Goal: Task Accomplishment & Management: Manage account settings

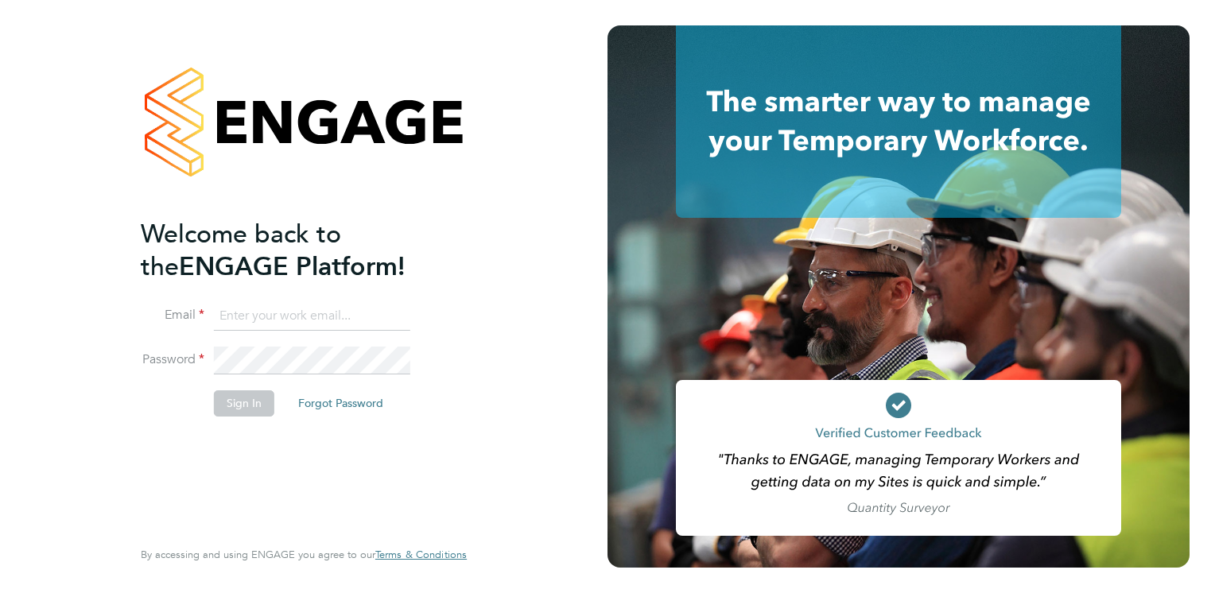
type input "lee.johnson2@hmsworks.co.uk"
click at [276, 403] on li "Sign In Forgot Password" at bounding box center [296, 410] width 310 height 41
click at [249, 396] on button "Sign In" at bounding box center [244, 402] width 60 height 25
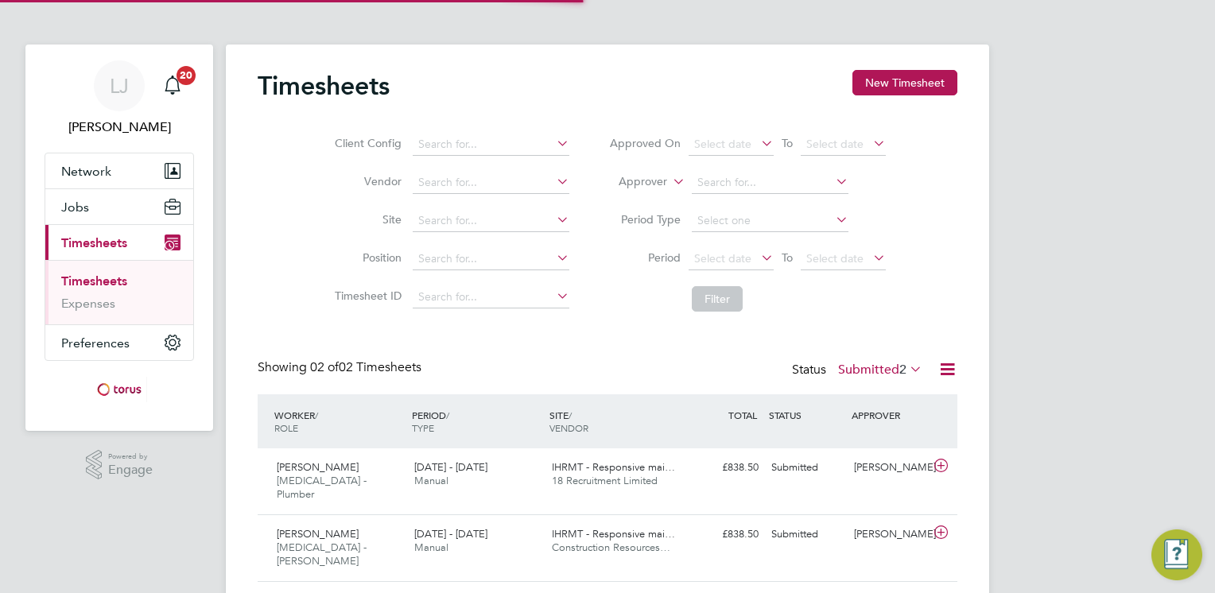
scroll to position [40, 138]
click at [634, 468] on span "IHRMT - Responsive mai…" at bounding box center [613, 467] width 123 height 14
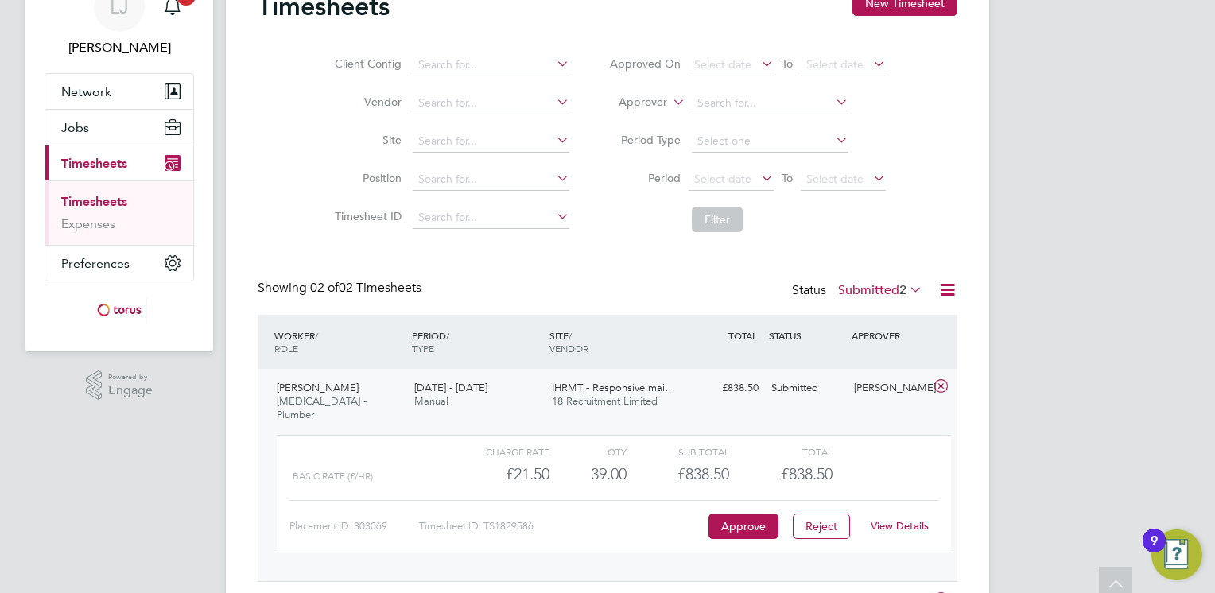
scroll to position [159, 0]
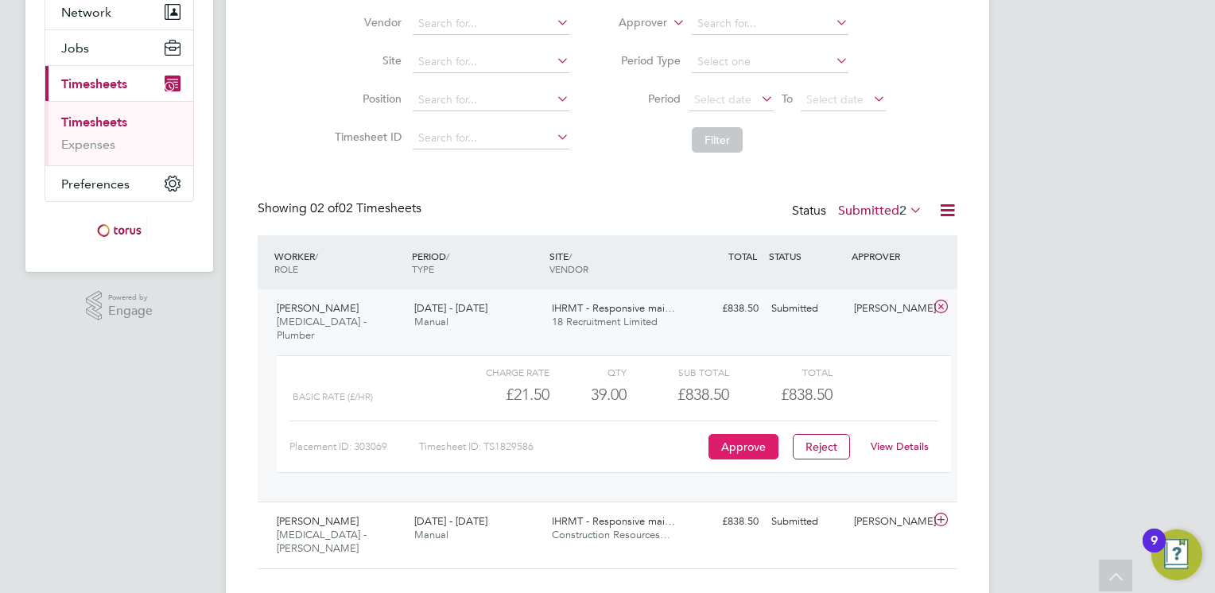
click at [744, 434] on button "Approve" at bounding box center [743, 446] width 70 height 25
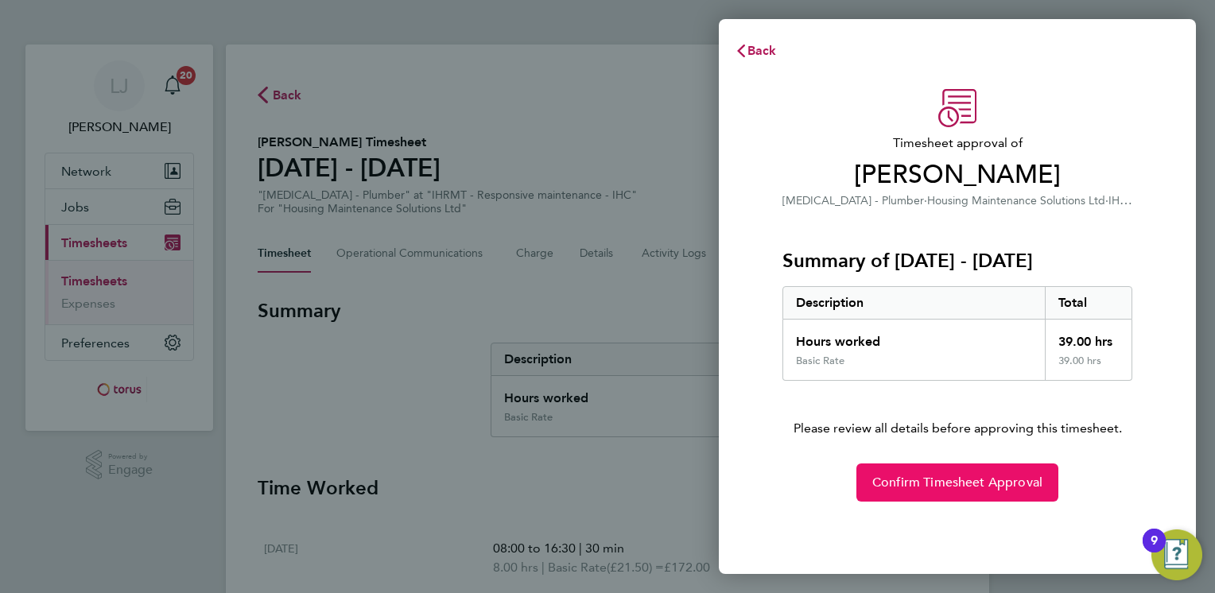
click at [888, 482] on span "Confirm Timesheet Approval" at bounding box center [957, 483] width 170 height 16
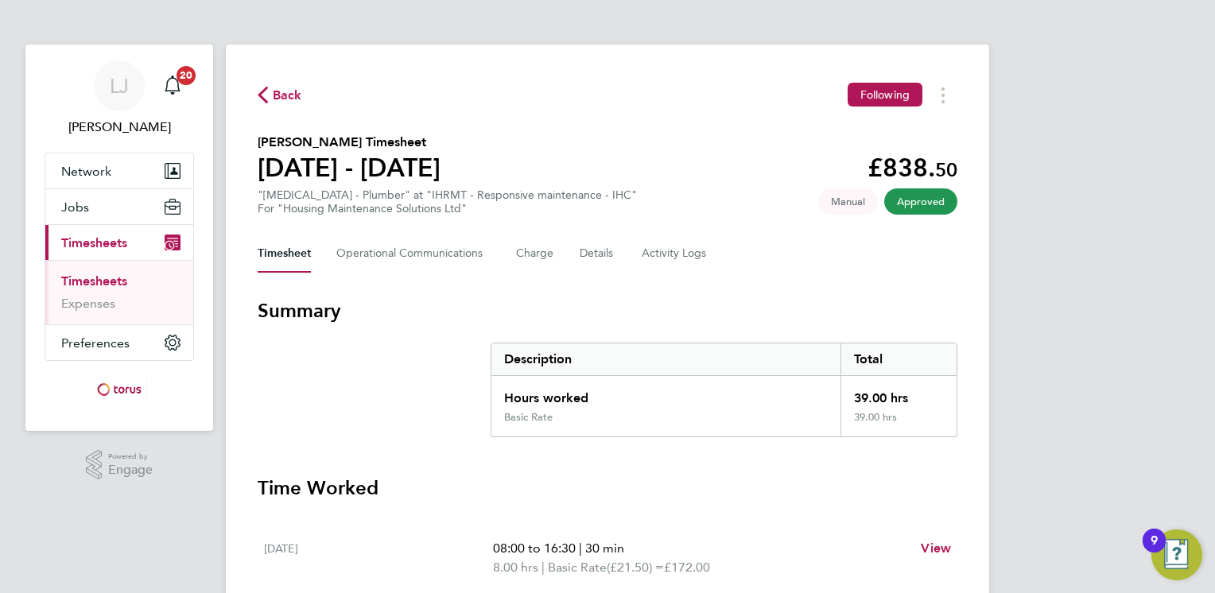
click at [283, 95] on span "Back" at bounding box center [287, 95] width 29 height 19
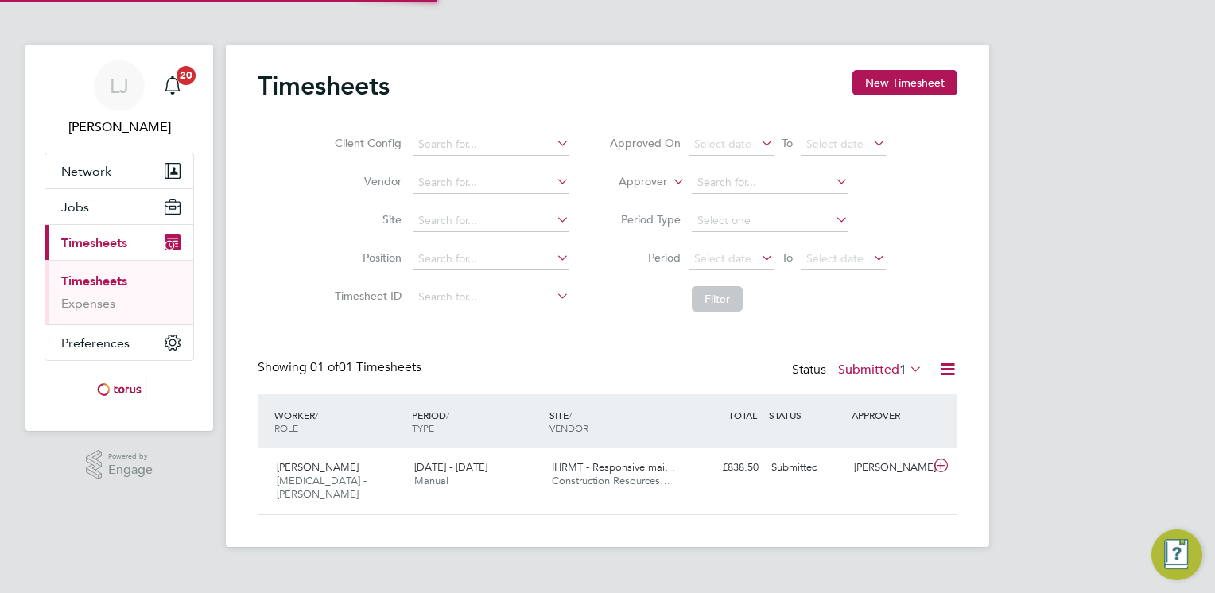
scroll to position [40, 138]
click at [90, 302] on link "Expenses" at bounding box center [88, 303] width 54 height 15
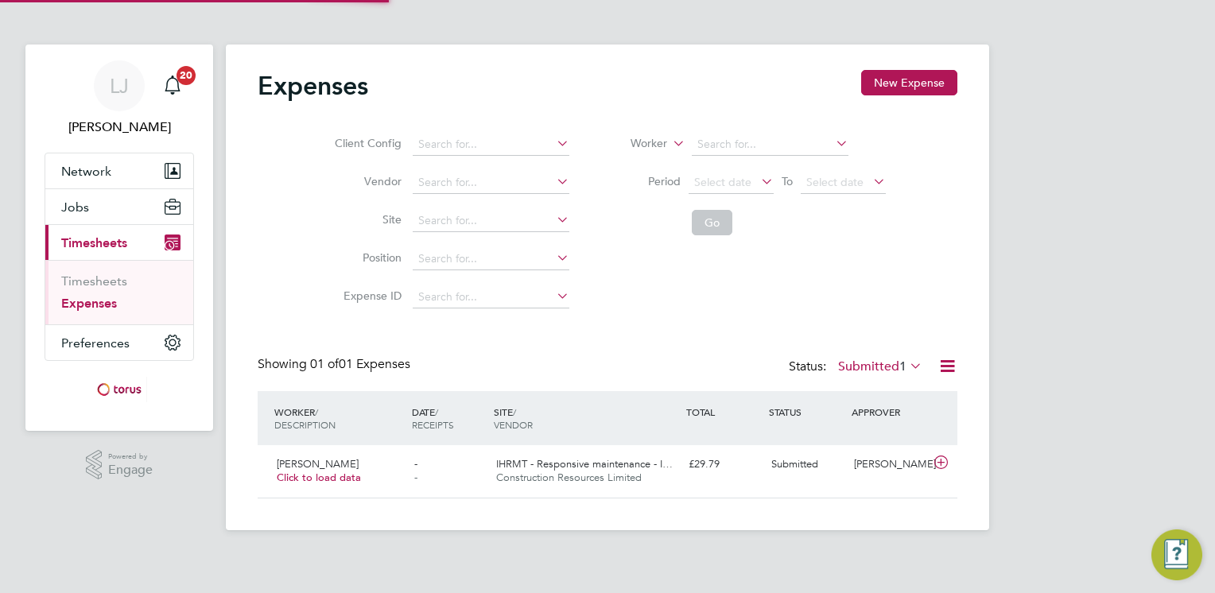
scroll to position [40, 192]
click at [796, 468] on span "Submitted" at bounding box center [794, 464] width 47 height 14
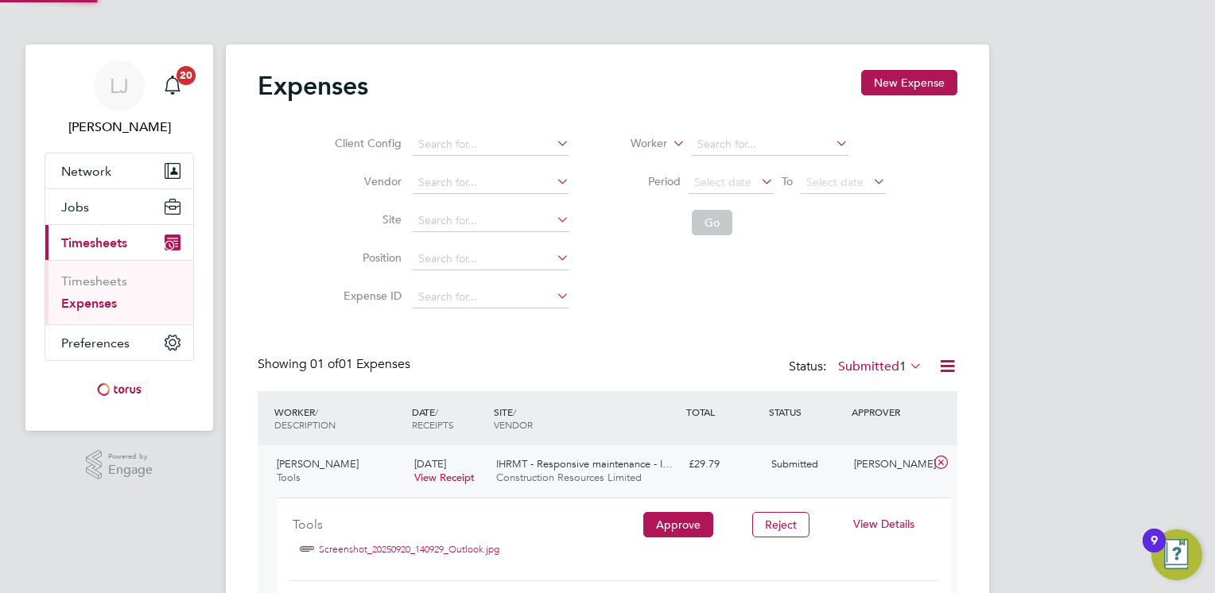
scroll to position [26, 286]
click at [772, 523] on button "Reject" at bounding box center [780, 524] width 57 height 25
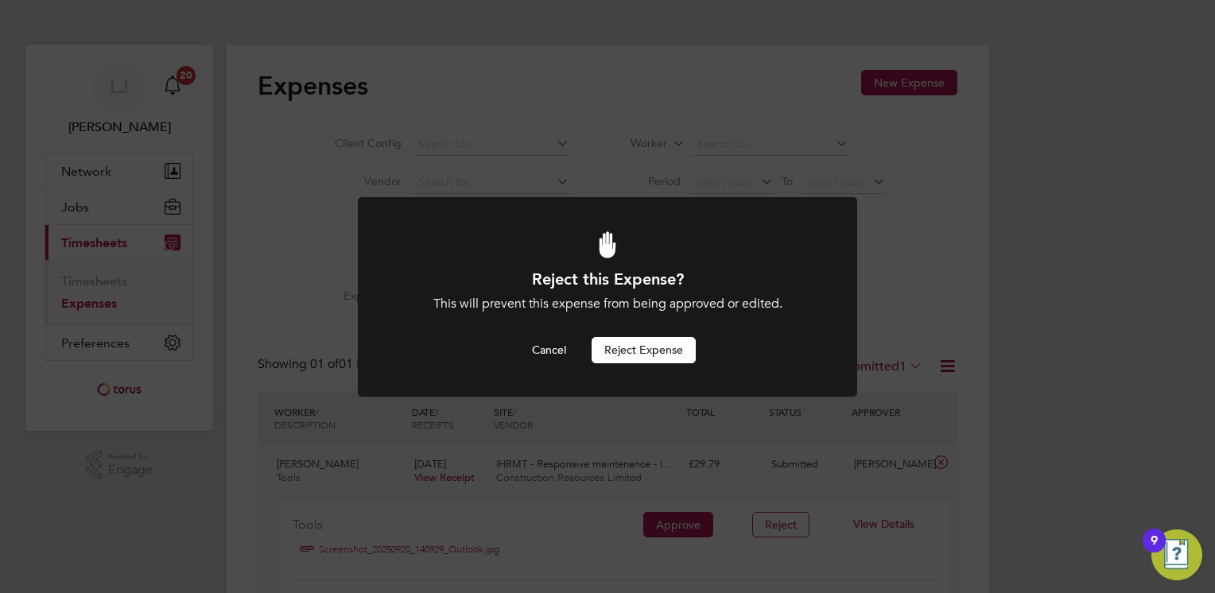
click at [645, 349] on button "Reject Expense" at bounding box center [643, 349] width 104 height 25
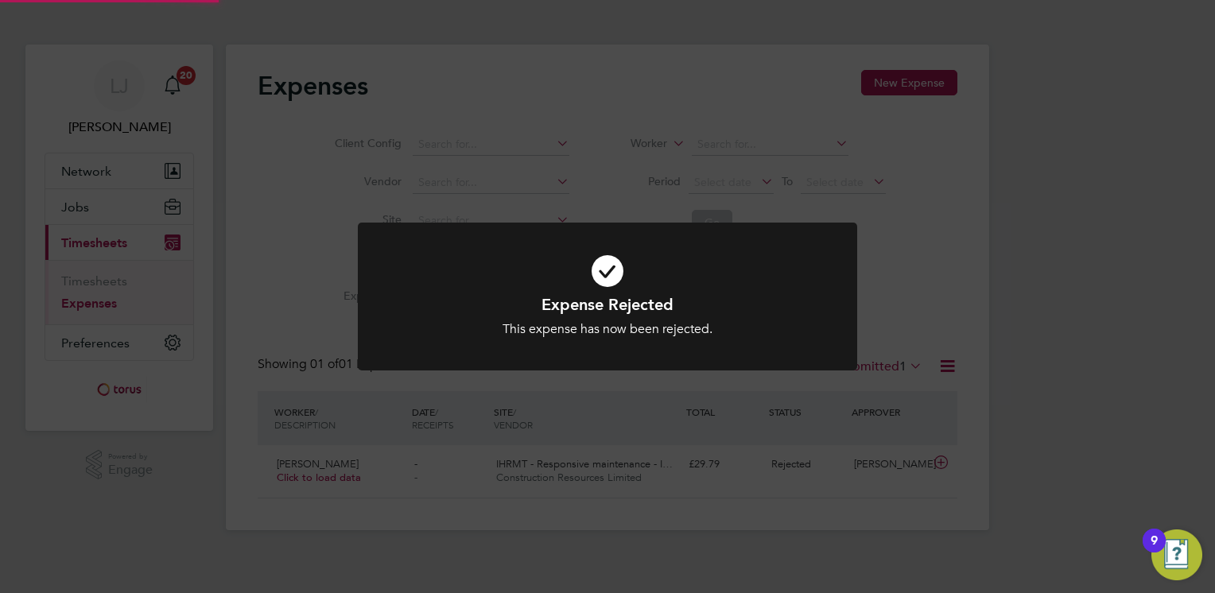
scroll to position [40, 192]
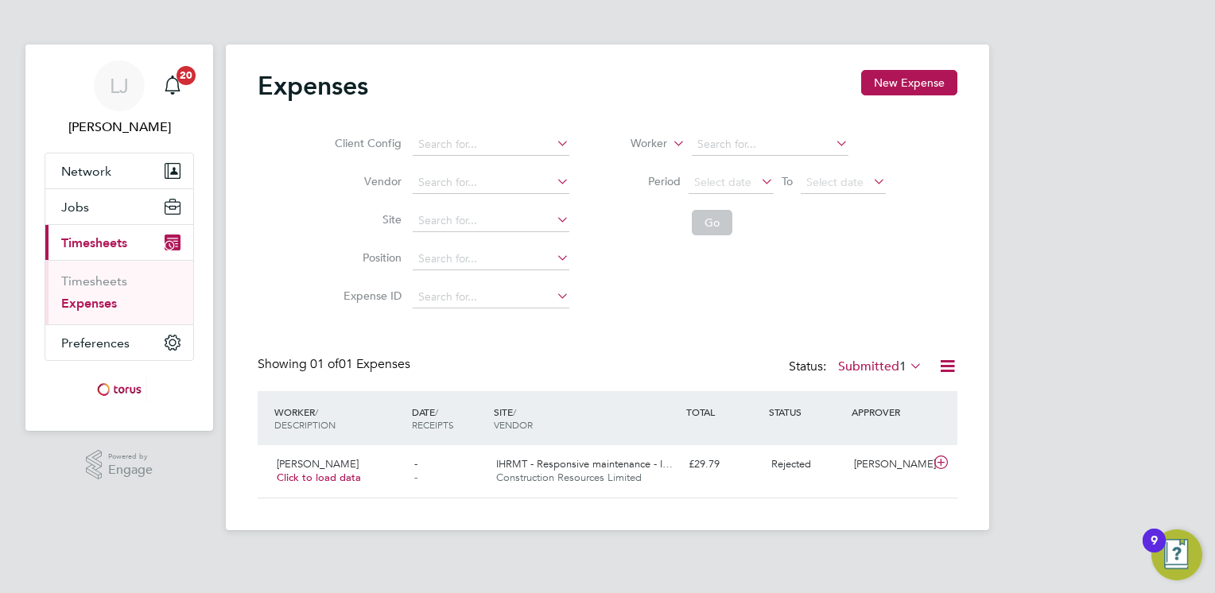
click at [509, 380] on div "Showing 01 of 01 Expenses Status: Submitted 1" at bounding box center [607, 373] width 699 height 35
click at [98, 275] on link "Timesheets" at bounding box center [94, 280] width 66 height 15
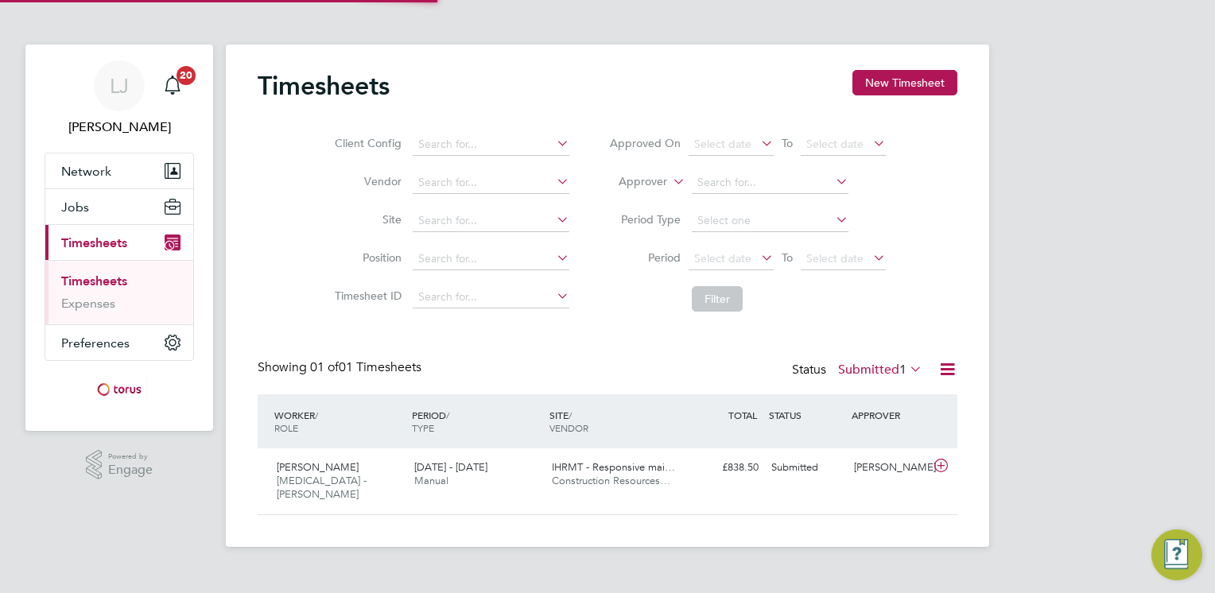
scroll to position [40, 138]
